Goal: Task Accomplishment & Management: Complete application form

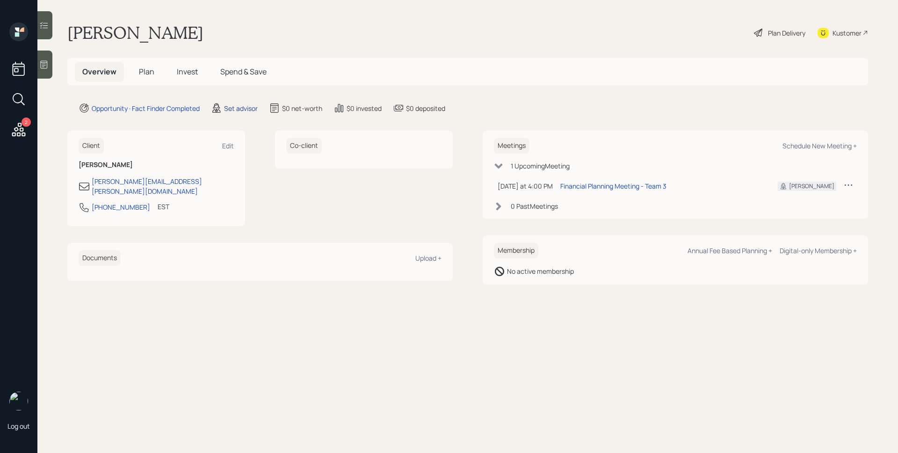
click at [241, 108] on div "Set advisor" at bounding box center [241, 108] width 34 height 10
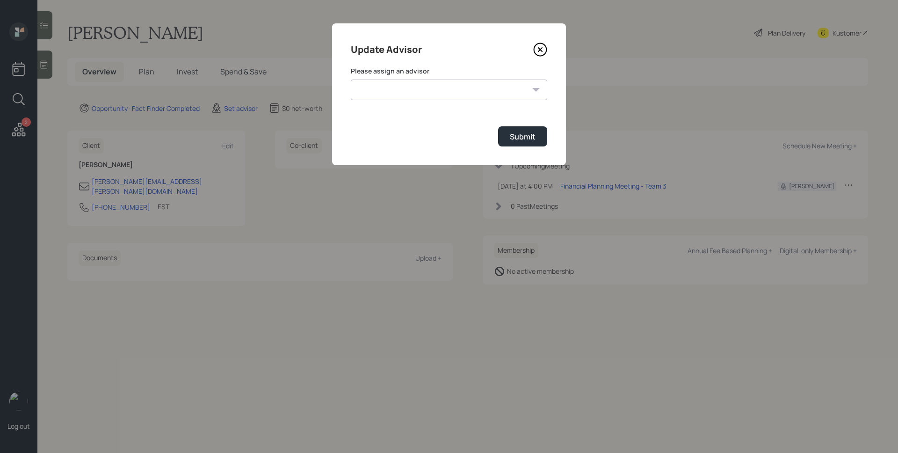
click at [430, 82] on select "[PERSON_NAME] [PERSON_NAME] End [PERSON_NAME] [PERSON_NAME] [PERSON_NAME] [PERS…" at bounding box center [449, 89] width 196 height 21
select select "d946c976-65aa-4529-ac9d-02c4f1114fc0"
click at [351, 79] on select "[PERSON_NAME] [PERSON_NAME] End [PERSON_NAME] [PERSON_NAME] [PERSON_NAME] [PERS…" at bounding box center [449, 89] width 196 height 21
click at [530, 140] on div "Submit" at bounding box center [523, 136] width 26 height 10
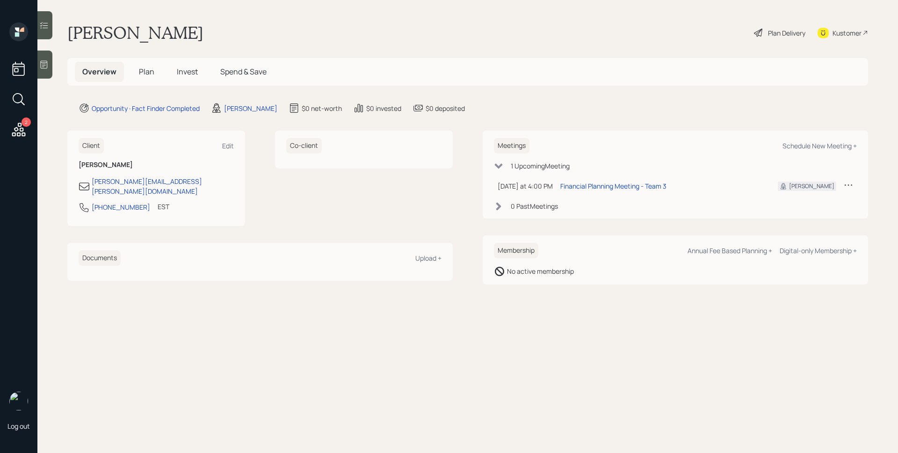
click at [12, 132] on icon at bounding box center [18, 129] width 17 height 17
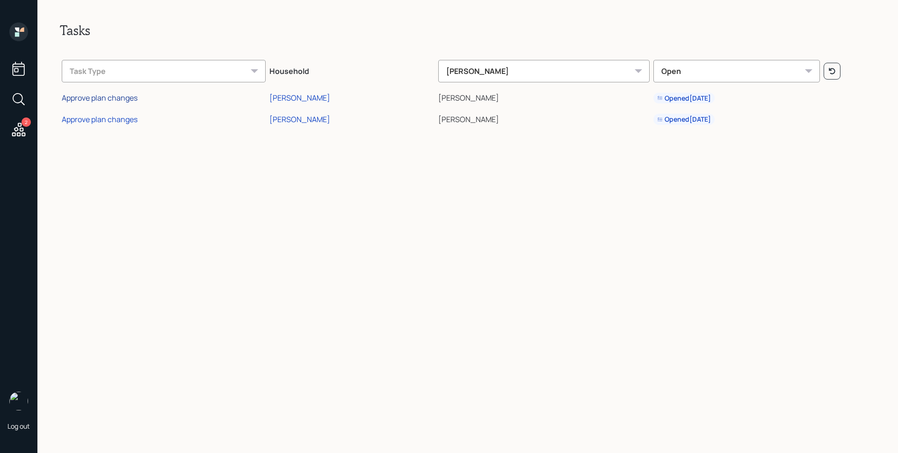
click at [116, 95] on div "Approve plan changes" at bounding box center [100, 98] width 76 height 10
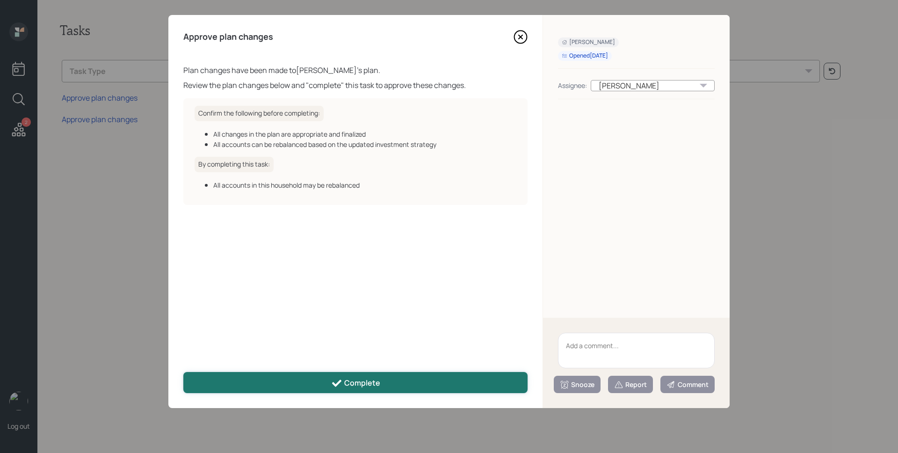
drag, startPoint x: 382, startPoint y: 379, endPoint x: 372, endPoint y: 373, distance: 11.8
click at [382, 380] on button "Complete" at bounding box center [355, 382] width 344 height 21
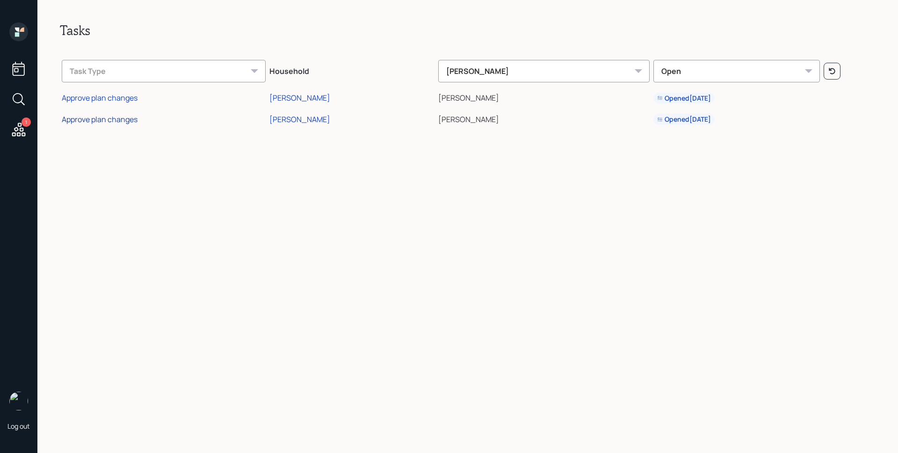
click at [118, 118] on div "Approve plan changes" at bounding box center [100, 119] width 76 height 10
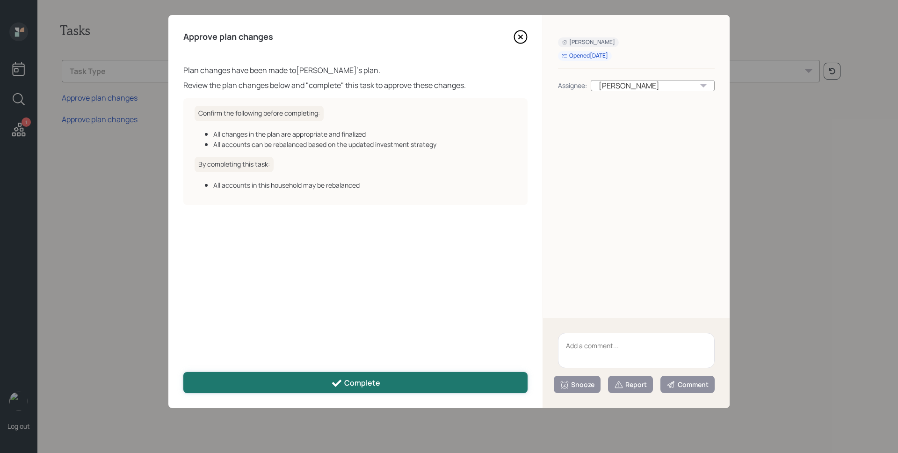
click at [375, 381] on div "Complete" at bounding box center [355, 382] width 49 height 11
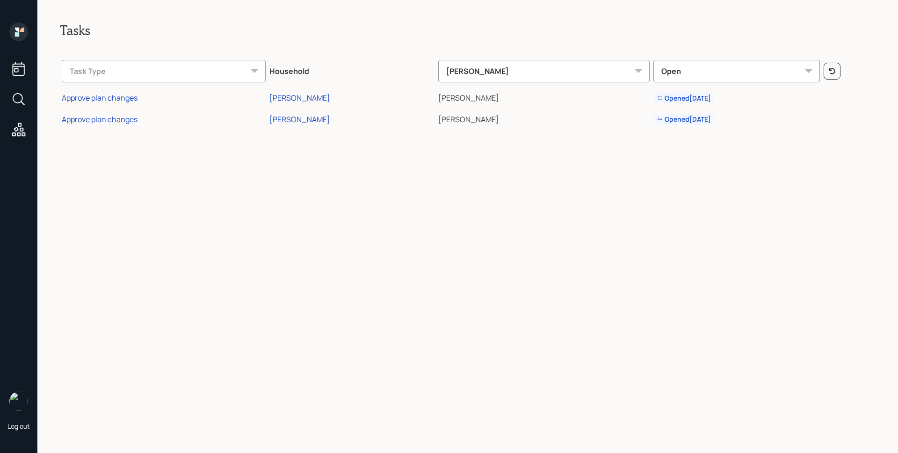
click at [22, 34] on icon at bounding box center [18, 31] width 19 height 19
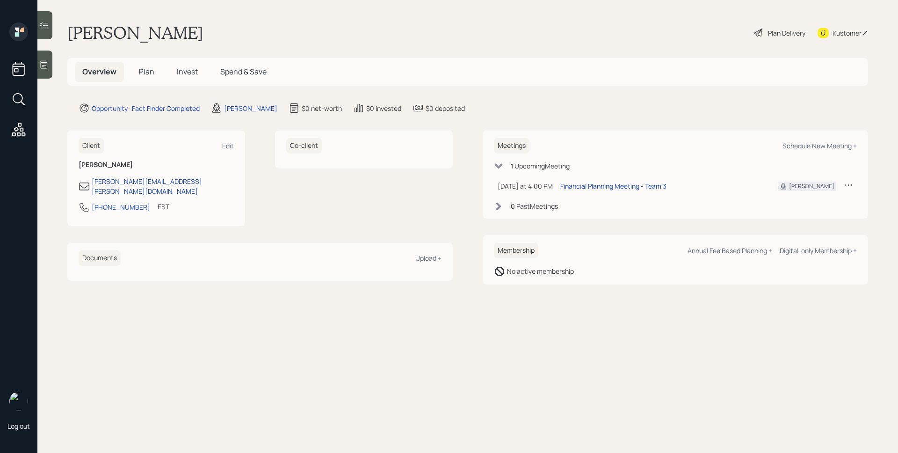
click at [156, 73] on h5 "Plan" at bounding box center [146, 72] width 30 height 20
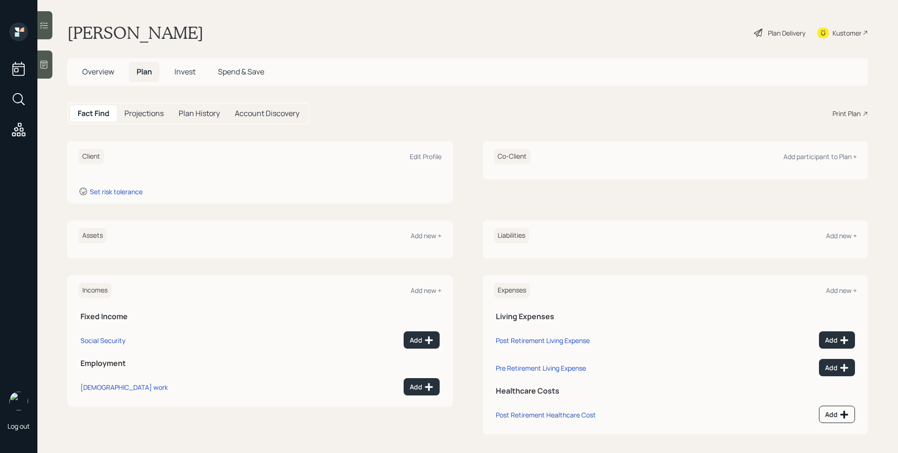
click at [50, 66] on div at bounding box center [44, 64] width 15 height 28
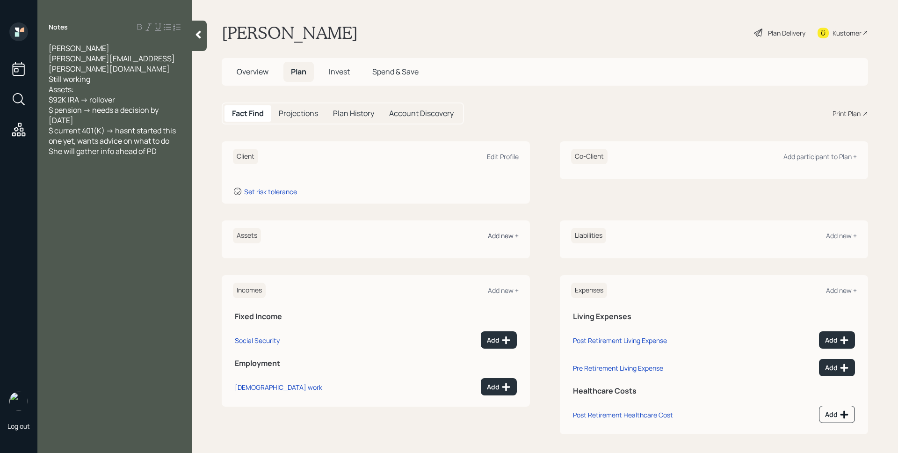
click at [494, 233] on div "Add new +" at bounding box center [503, 235] width 31 height 9
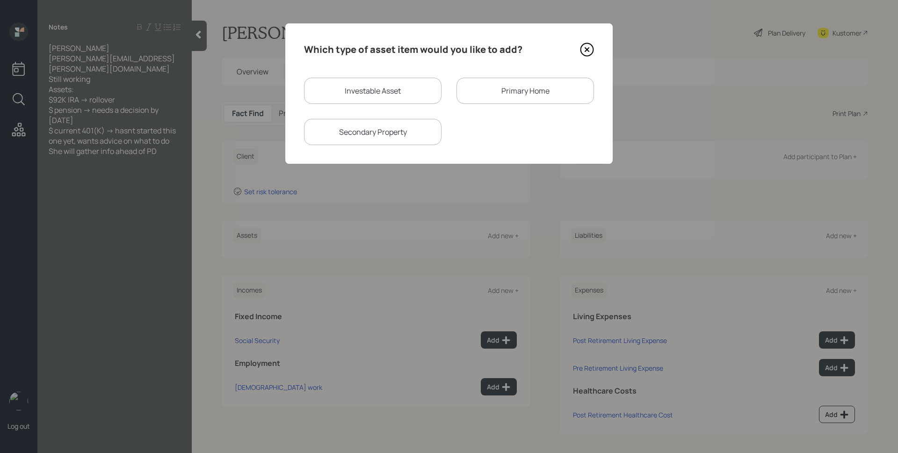
click at [350, 95] on div "Investable Asset" at bounding box center [372, 91] width 137 height 26
select select "taxable"
select select "balanced"
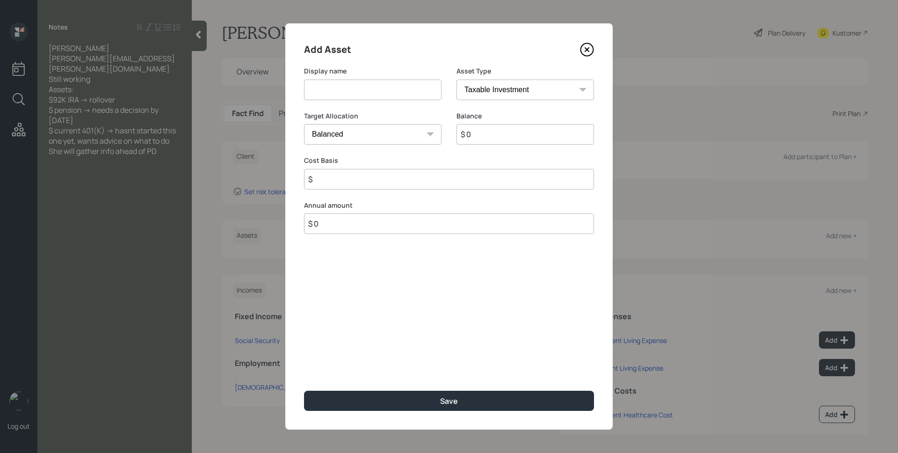
click at [350, 90] on input at bounding box center [372, 89] width 137 height 21
type input "Rollover IRA"
click at [478, 93] on select "SEP [PERSON_NAME] IRA 401(k) [PERSON_NAME] 401(k) 403(b) [PERSON_NAME] 403(b) 4…" at bounding box center [524, 89] width 137 height 21
select select "ira"
click at [456, 79] on select "SEP [PERSON_NAME] IRA 401(k) [PERSON_NAME] 401(k) 403(b) [PERSON_NAME] 403(b) 4…" at bounding box center [524, 89] width 137 height 21
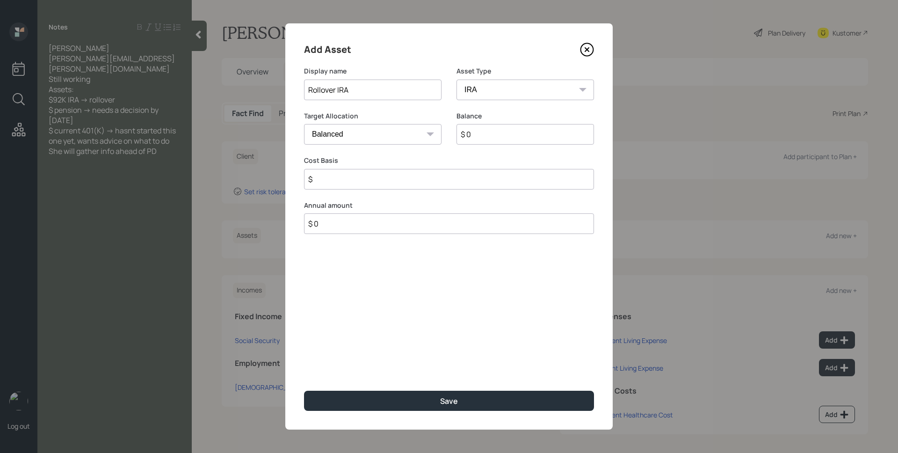
type input "$"
click at [512, 137] on input "$ 0" at bounding box center [524, 134] width 137 height 21
type input "$ 92,000"
type input "$ 0"
click at [304, 390] on button "Save" at bounding box center [449, 400] width 290 height 20
